Goal: Navigation & Orientation: Find specific page/section

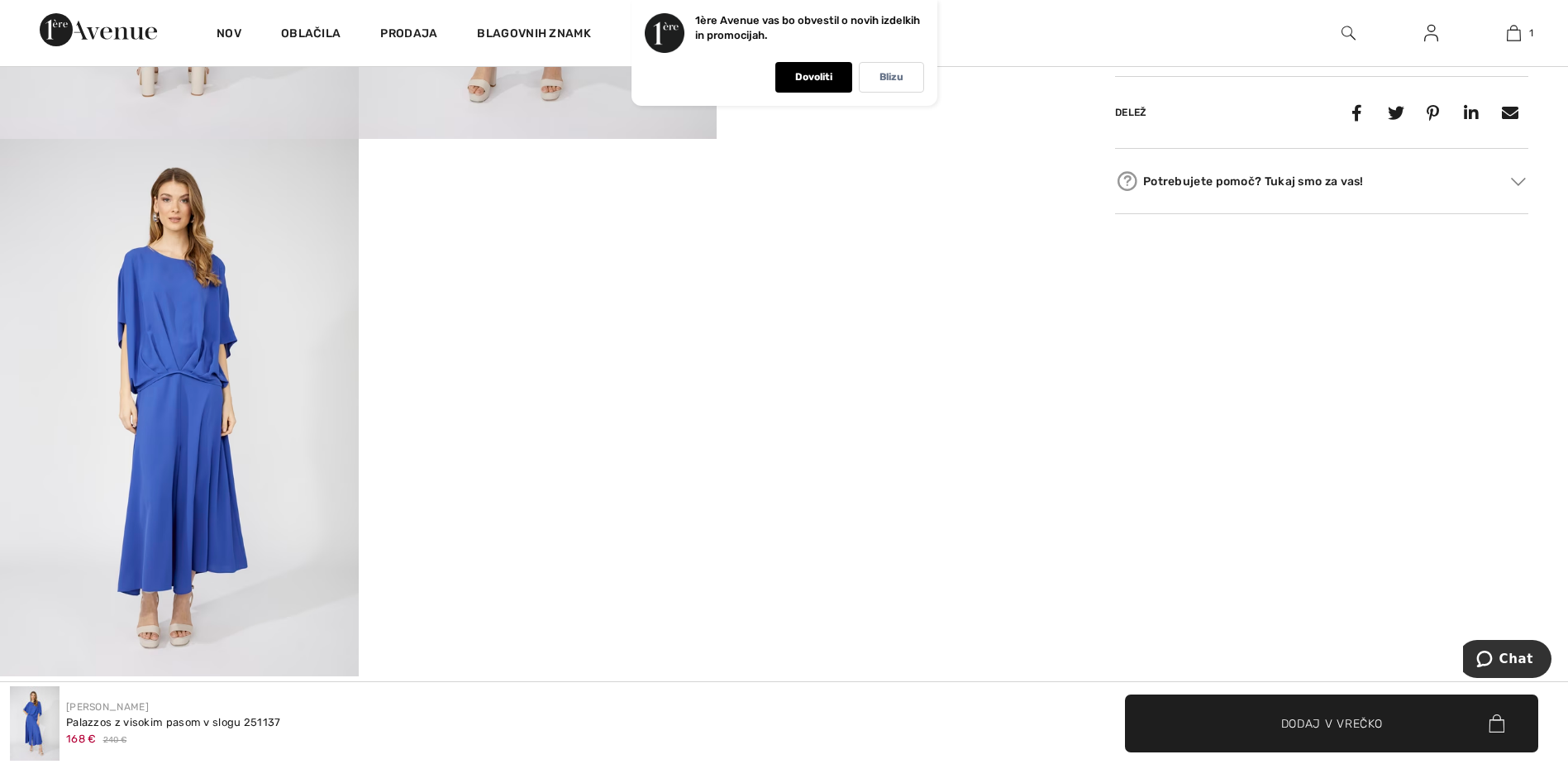
scroll to position [1552, 0]
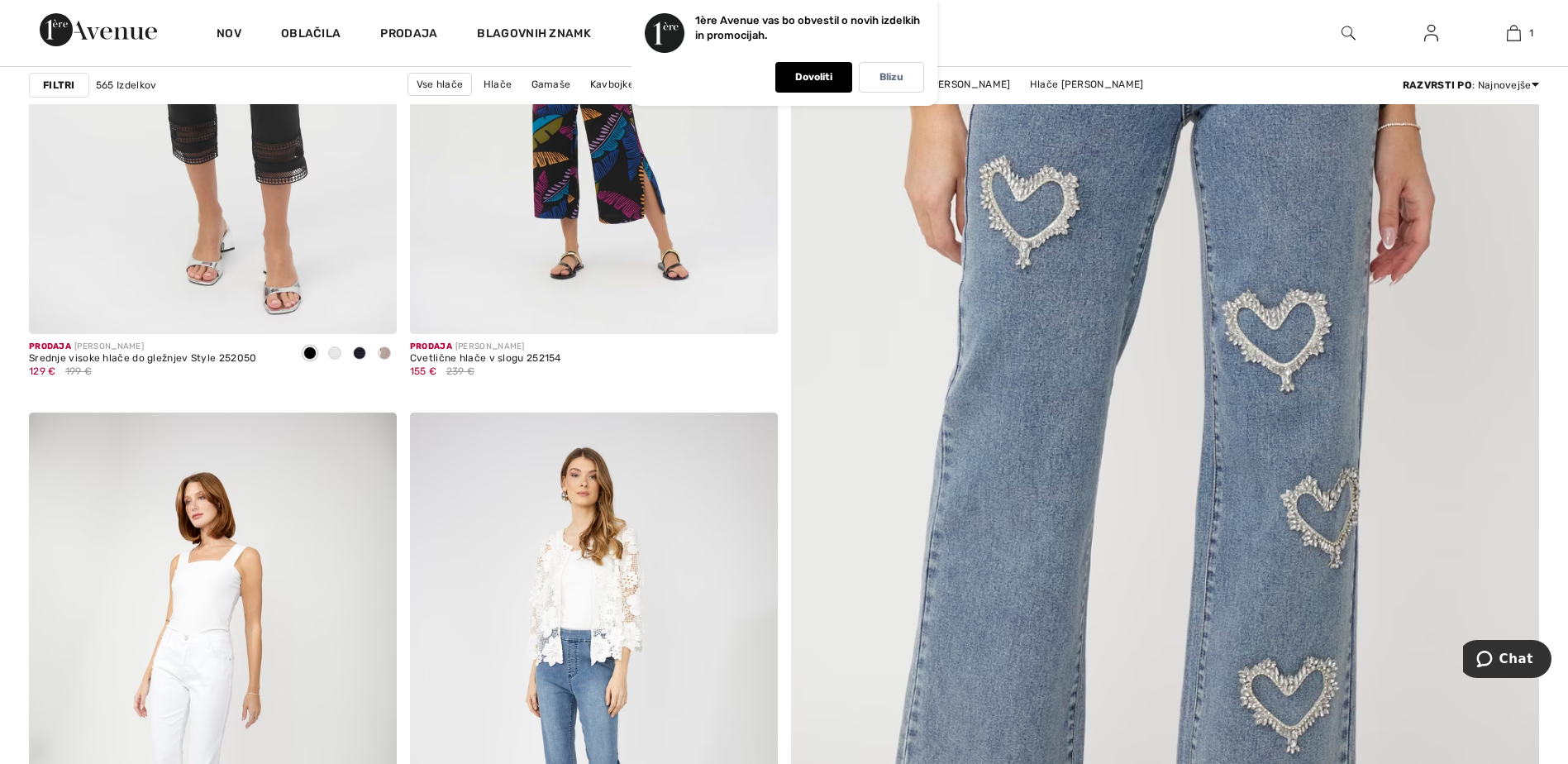
scroll to position [579, 0]
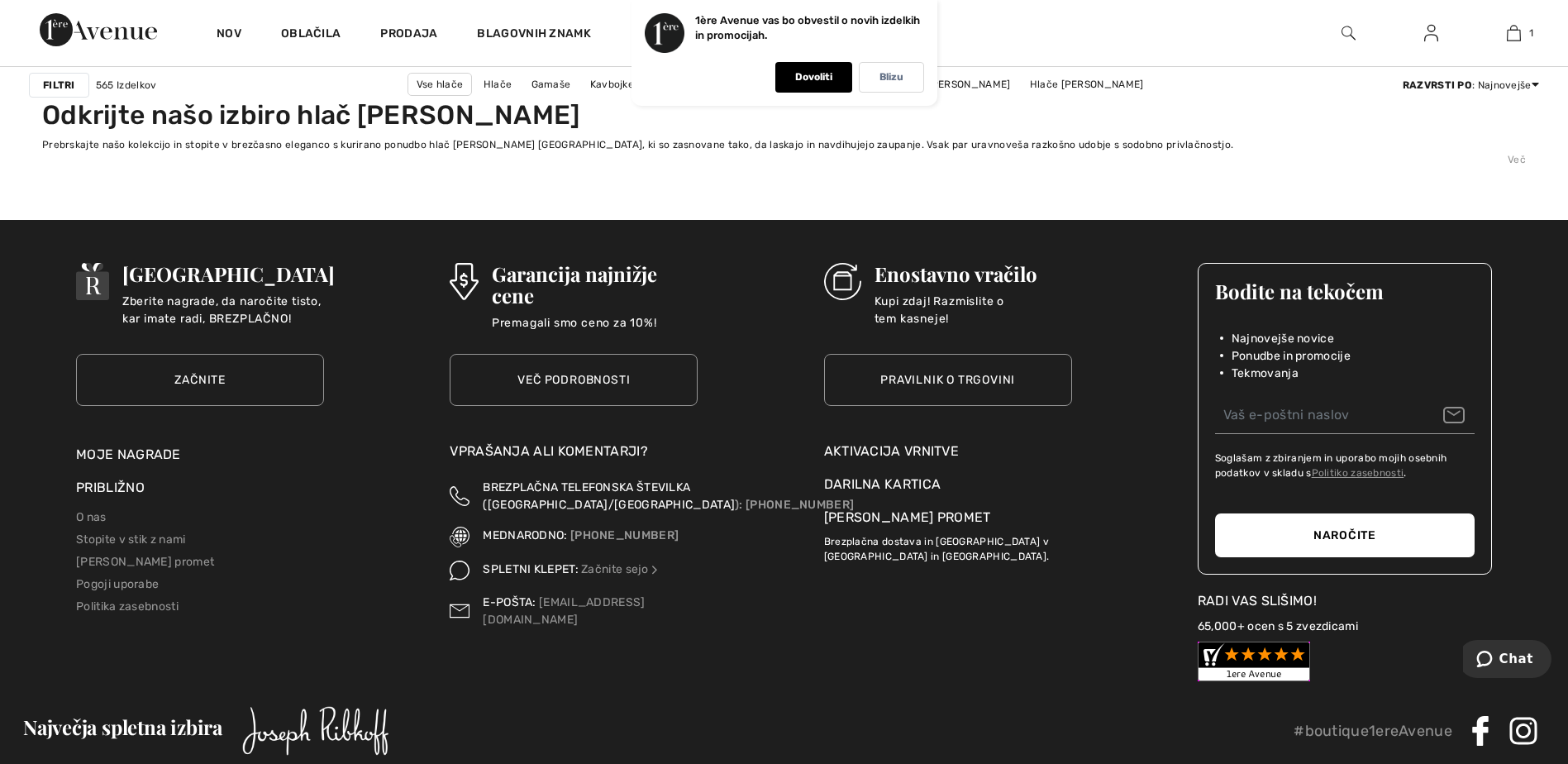
scroll to position [9701, 0]
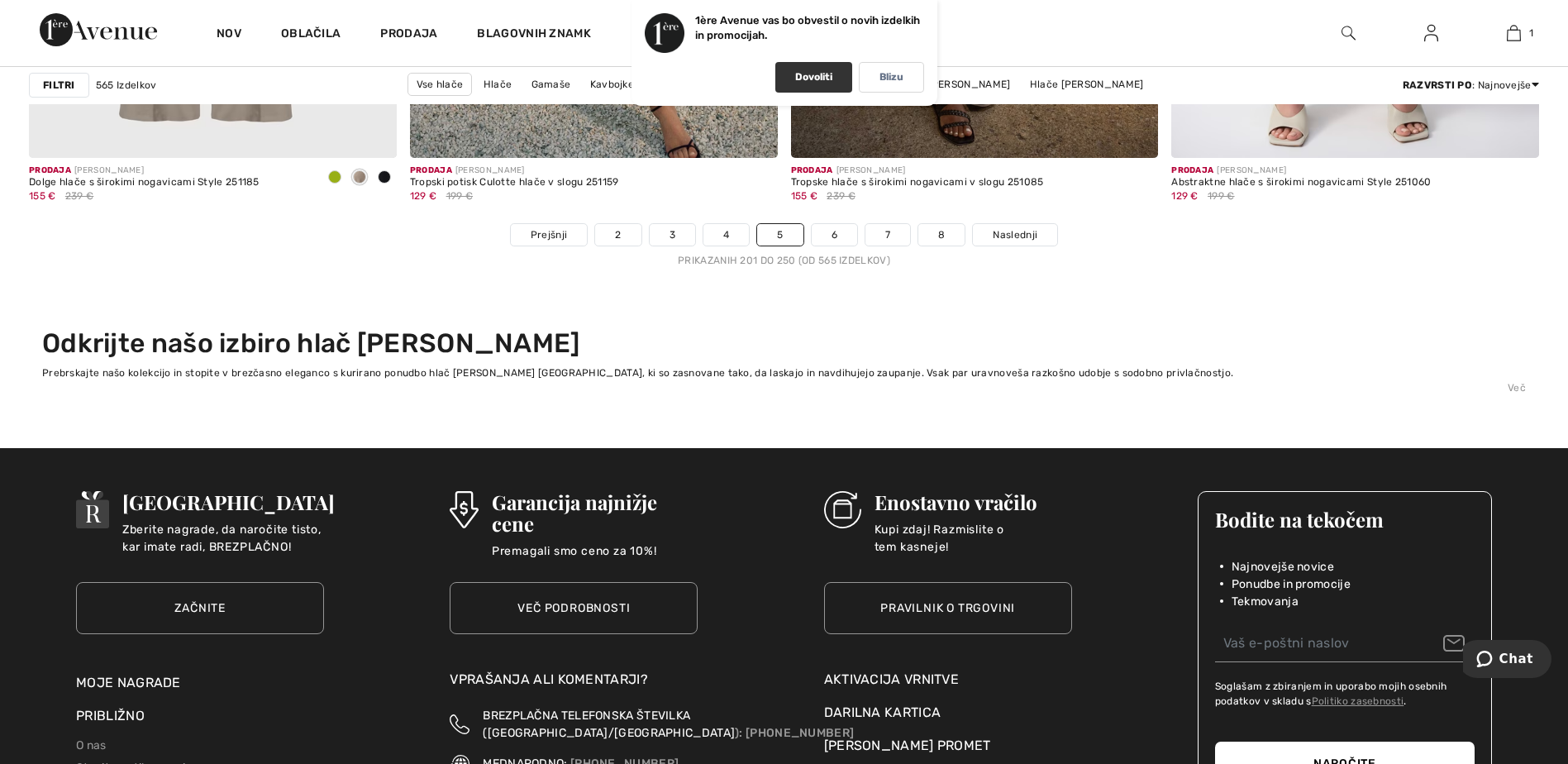
click at [813, 91] on div "Dovoliti" at bounding box center [813, 77] width 77 height 30
